Goal: Check status: Check status

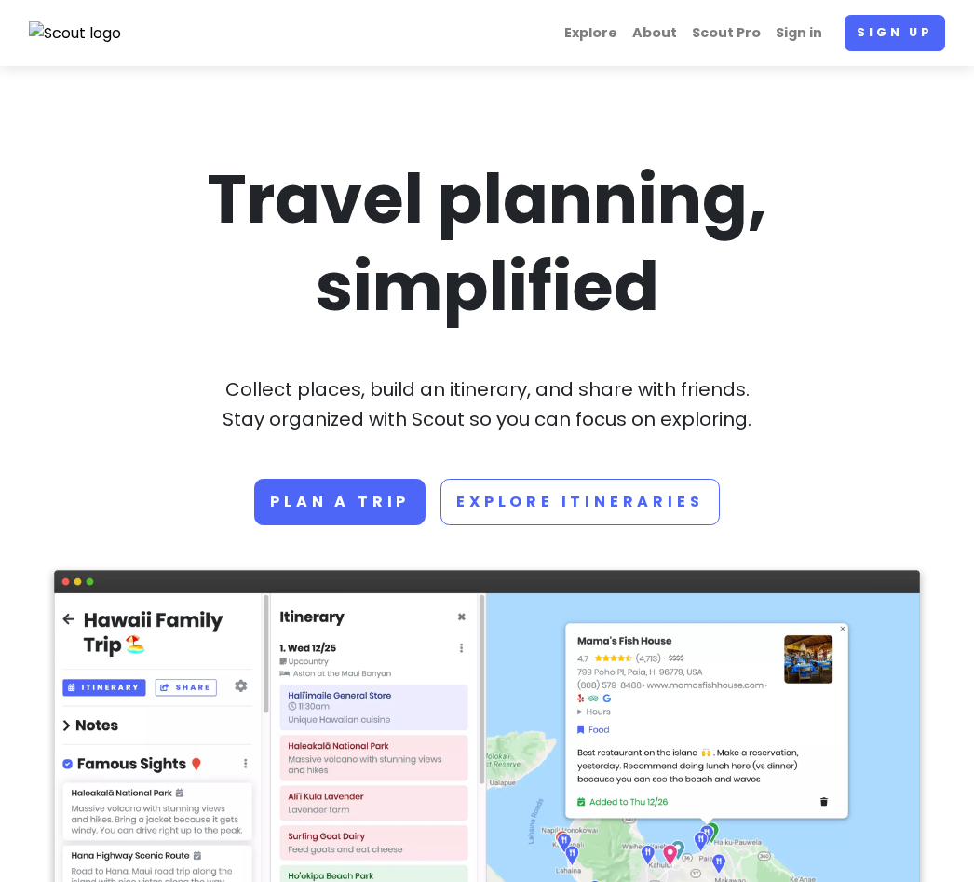
click at [813, 26] on link "Sign in" at bounding box center [798, 33] width 61 height 36
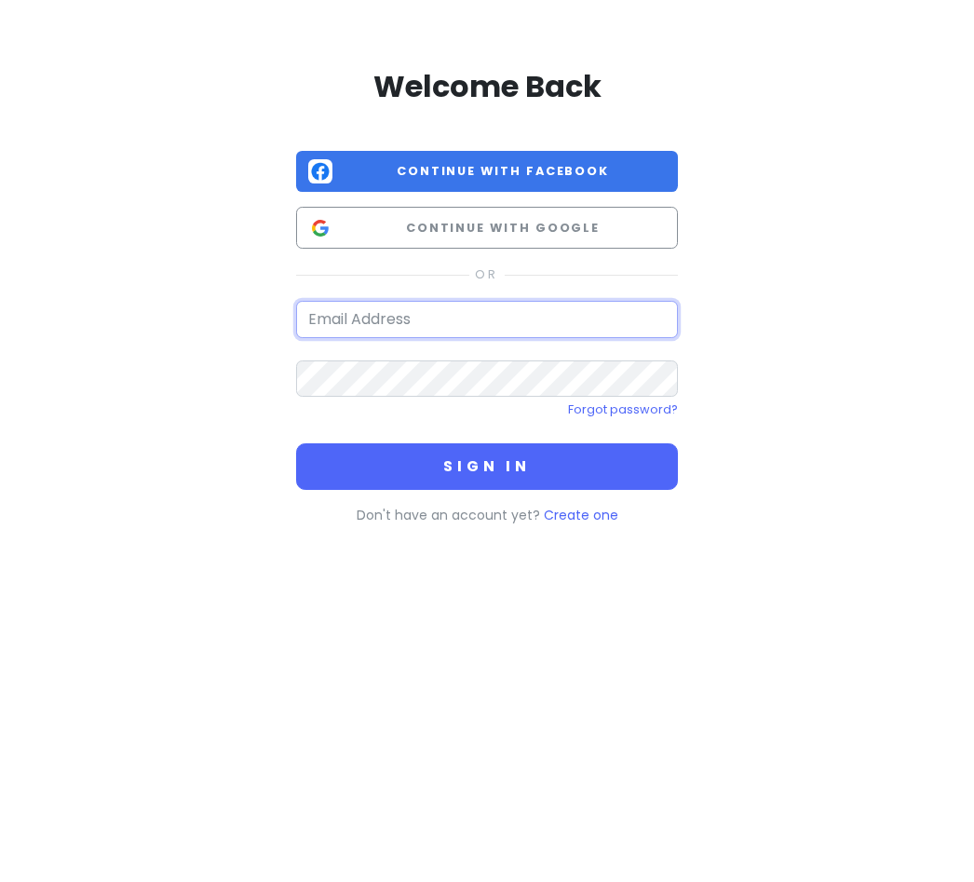
click at [486, 321] on input "email" at bounding box center [487, 319] width 382 height 37
type input "[EMAIL_ADDRESS][DOMAIN_NAME]"
click at [487, 465] on button "Sign in" at bounding box center [487, 466] width 382 height 47
click at [474, 471] on button "Sign in" at bounding box center [487, 466] width 382 height 47
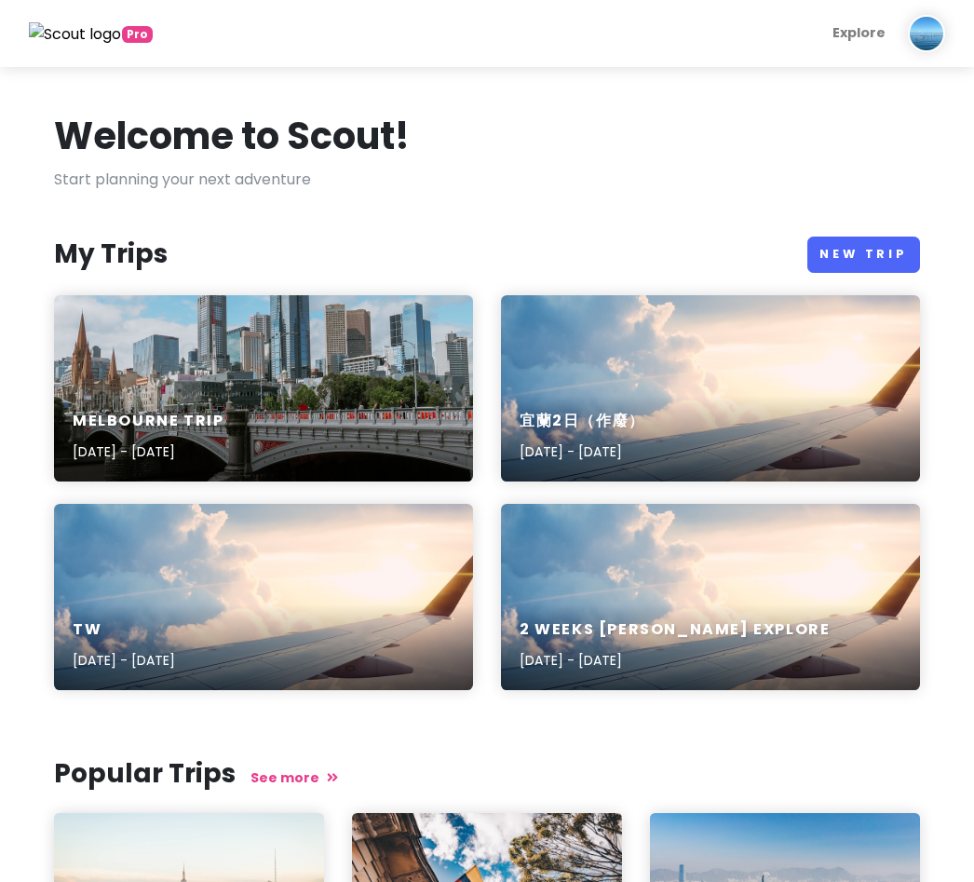
click at [744, 544] on div "2 weeks [PERSON_NAME] Taiwan Explore [DATE] - [DATE]" at bounding box center [710, 597] width 419 height 186
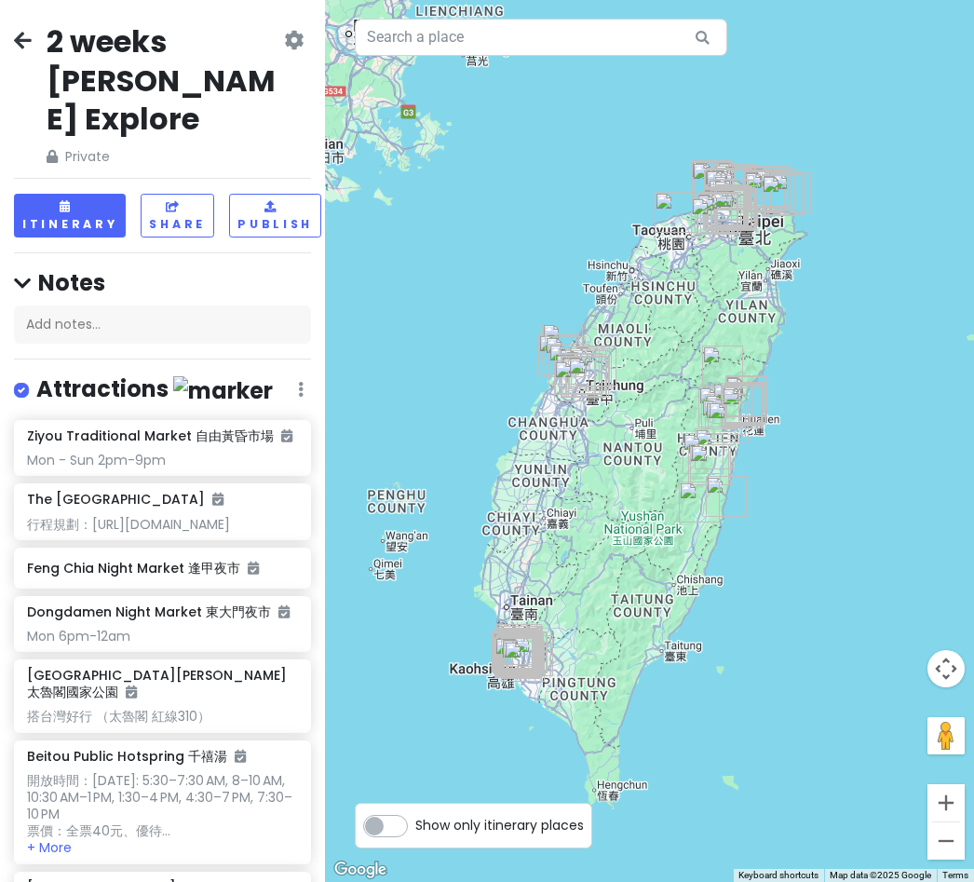
click at [34, 34] on div "2 weeks [PERSON_NAME] Taiwan Explore Private Change Dates Make a Copy Delete Tr…" at bounding box center [162, 94] width 297 height 144
click at [28, 40] on icon at bounding box center [23, 40] width 18 height 15
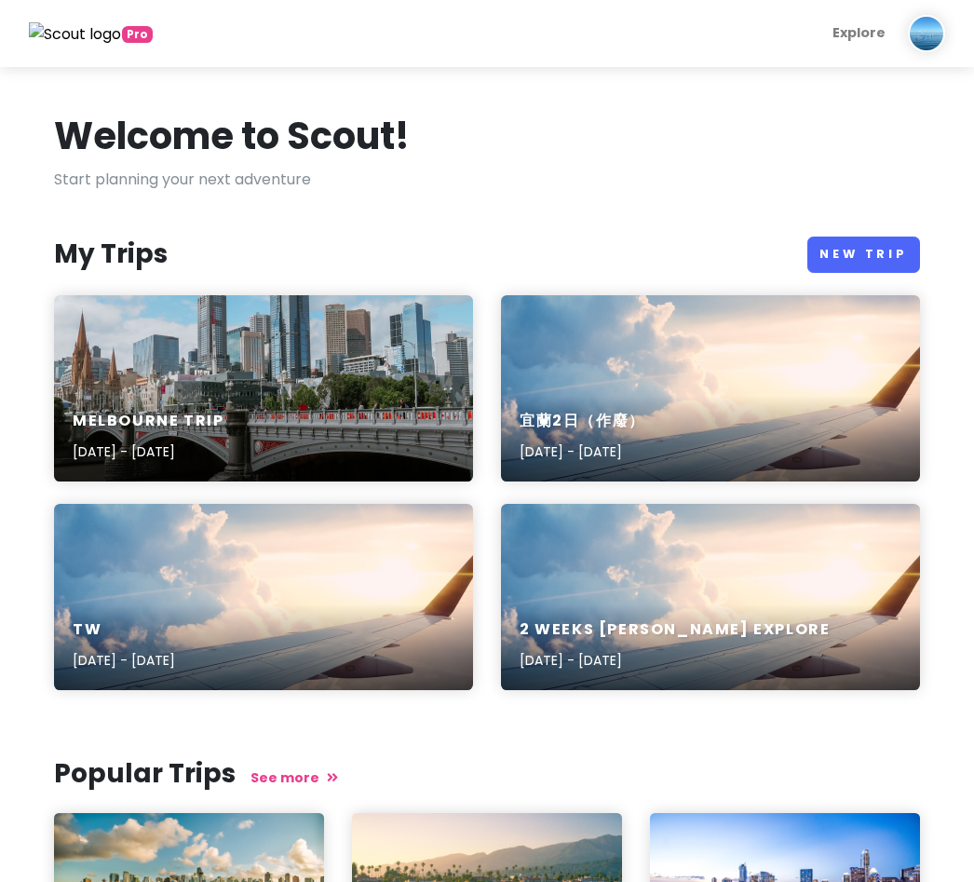
click at [347, 592] on div "TW [DATE] - [DATE]" at bounding box center [263, 597] width 419 height 186
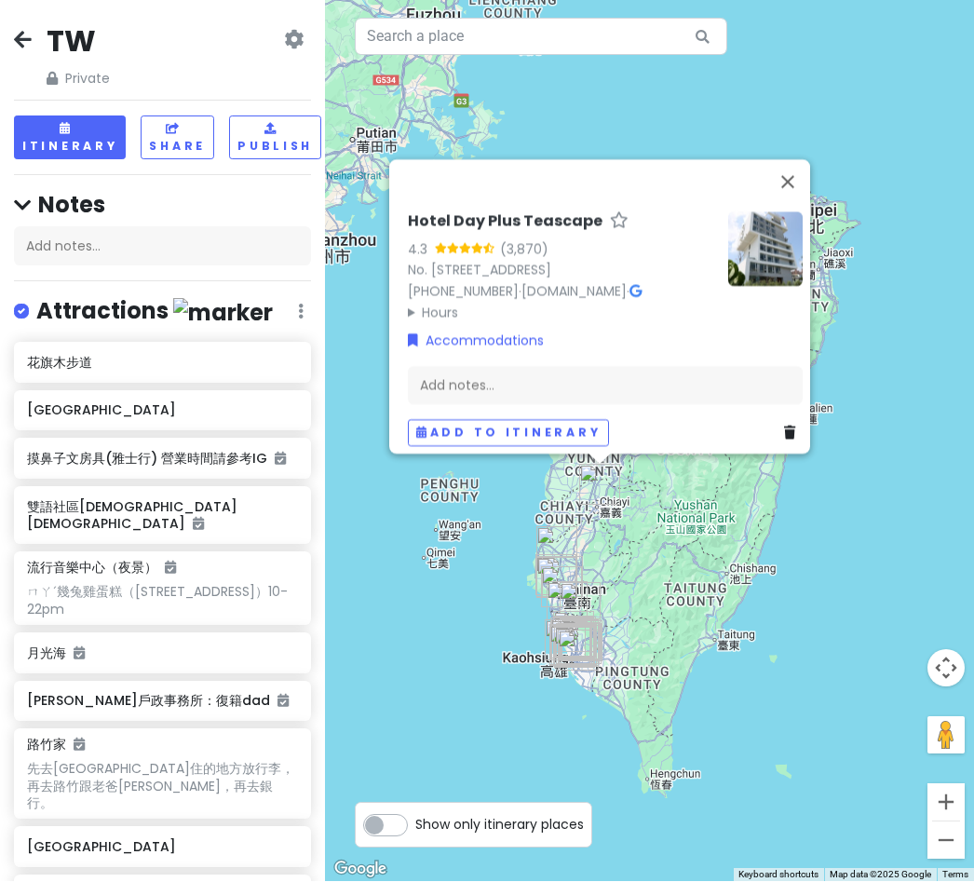
click at [28, 40] on icon at bounding box center [23, 40] width 18 height 15
